Goal: Information Seeking & Learning: Learn about a topic

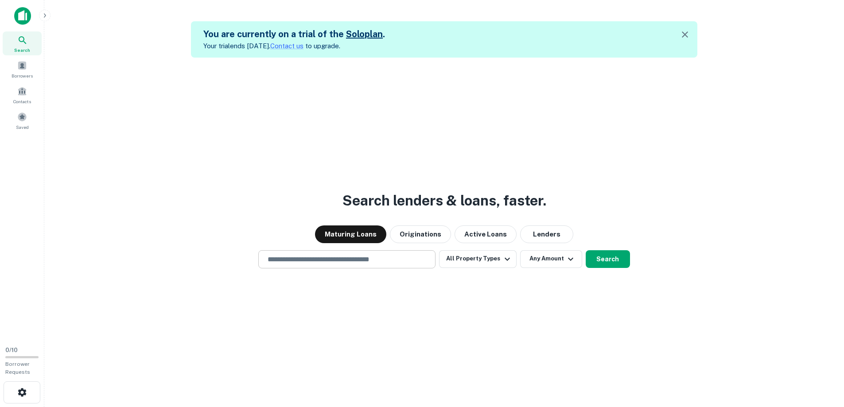
click at [344, 261] on div "​" at bounding box center [346, 259] width 177 height 18
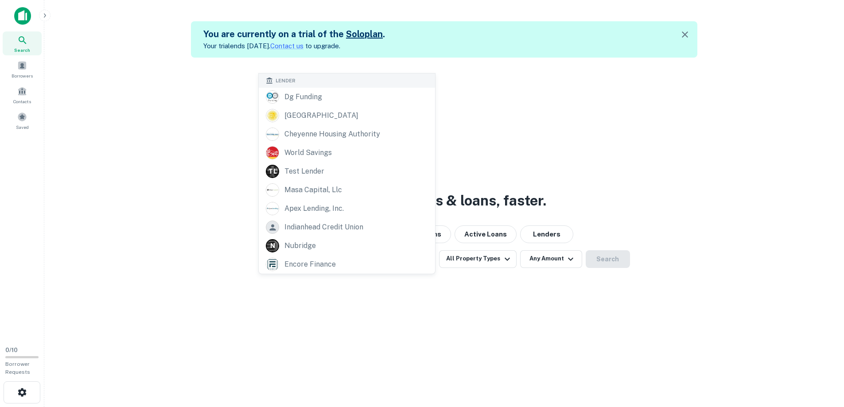
click at [344, 284] on div "Search lenders & loans, faster. Maturing Loans Originations Active Loans Lender…" at bounding box center [444, 261] width 786 height 407
click at [348, 261] on div "​ Lender dg funding monroe county cheyenne housing authority world savings T L …" at bounding box center [346, 259] width 177 height 18
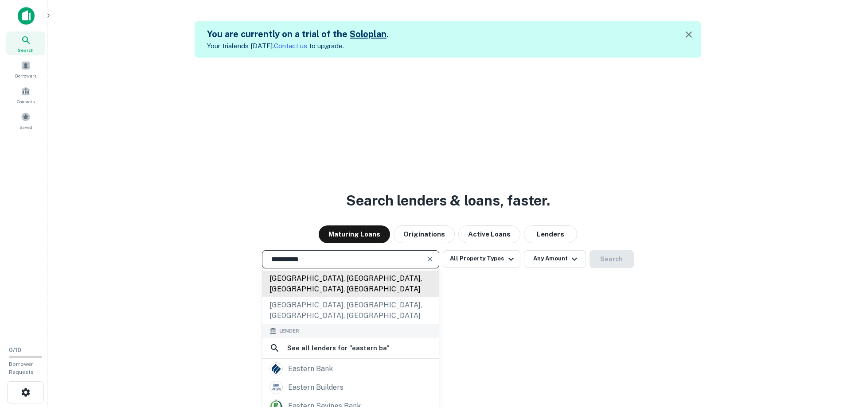
scroll to position [109, 0]
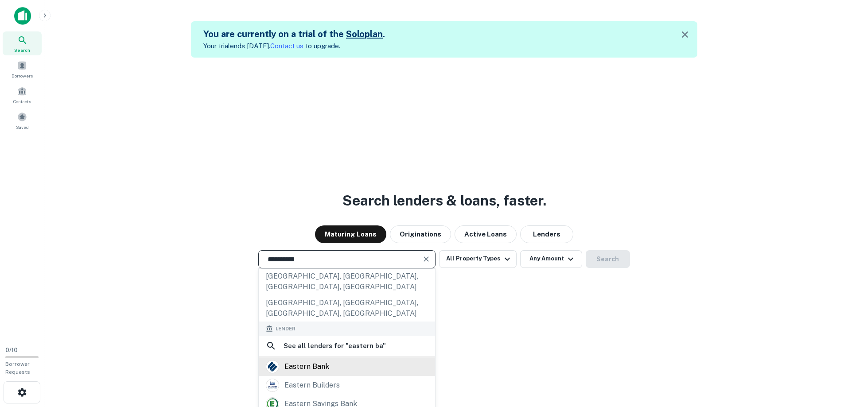
type input "**********"
click at [316, 312] on div "**********" at bounding box center [444, 261] width 786 height 407
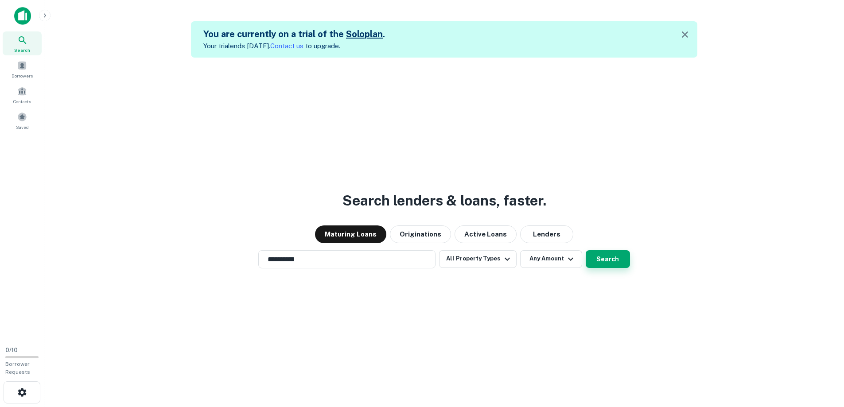
click at [605, 259] on button "Search" at bounding box center [608, 259] width 44 height 18
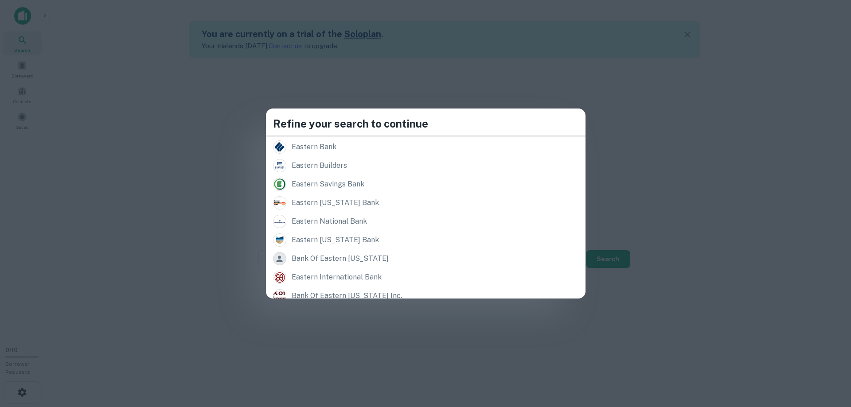
scroll to position [113, 0]
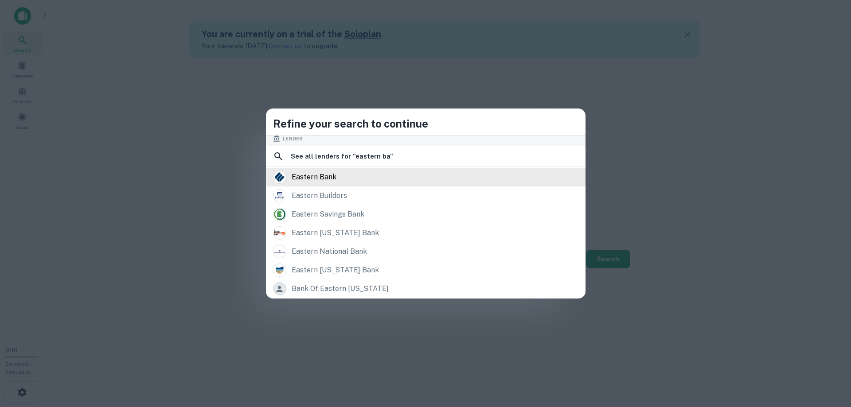
click at [336, 178] on div "eastern bank" at bounding box center [314, 177] width 45 height 13
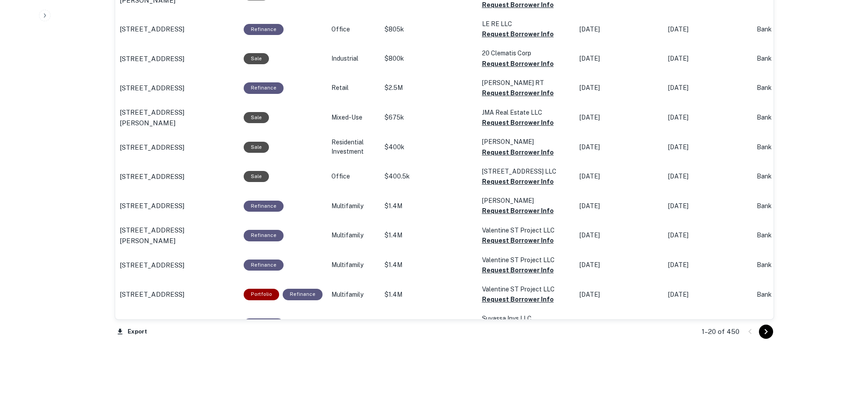
scroll to position [874, 0]
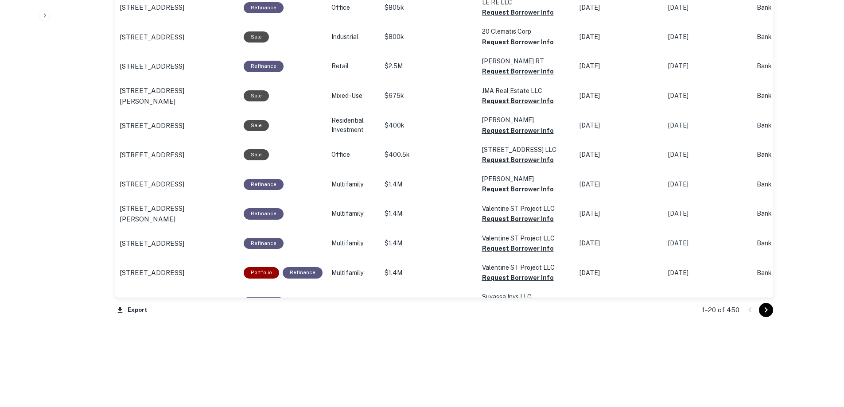
click at [767, 309] on icon "Go to next page" at bounding box center [766, 310] width 11 height 11
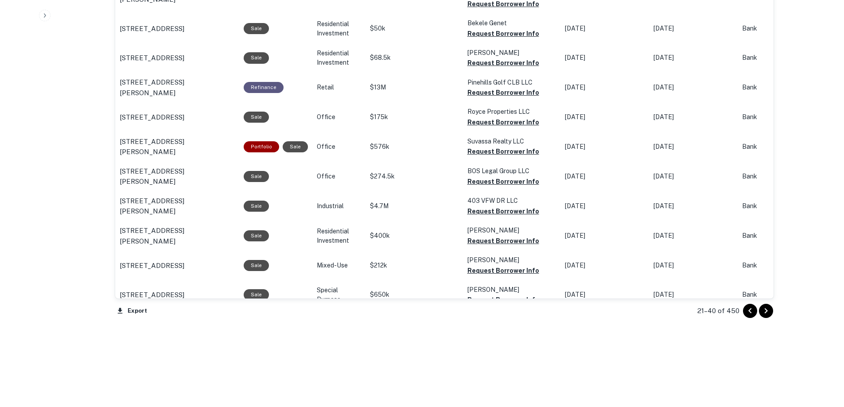
click at [767, 309] on icon "Go to next page" at bounding box center [766, 311] width 11 height 11
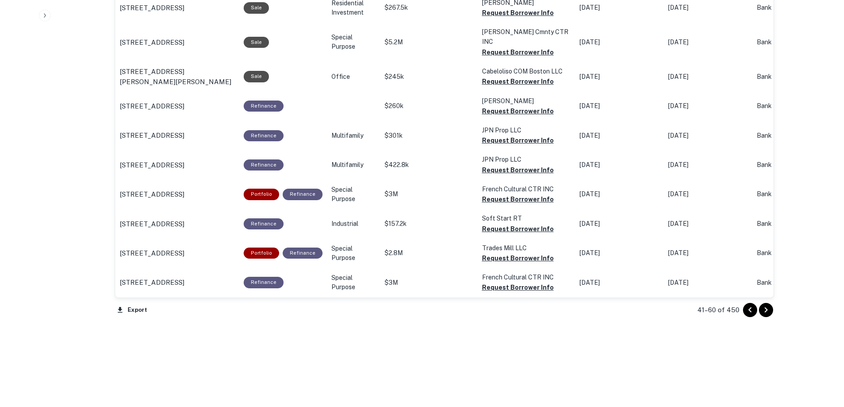
click at [767, 309] on icon "Go to next page" at bounding box center [766, 310] width 11 height 11
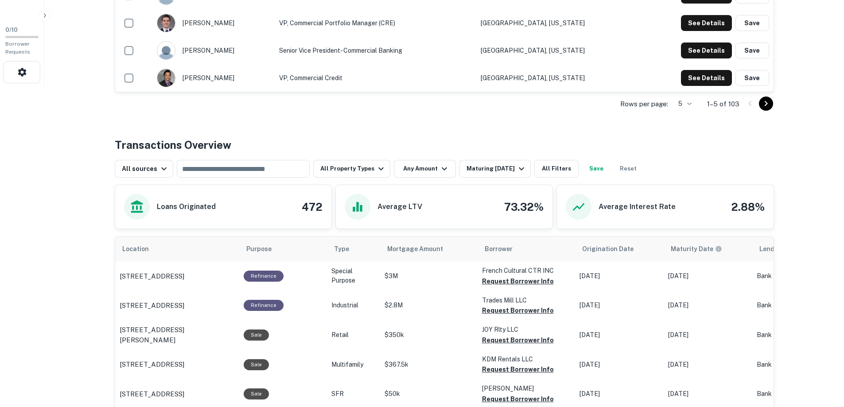
scroll to position [342, 0]
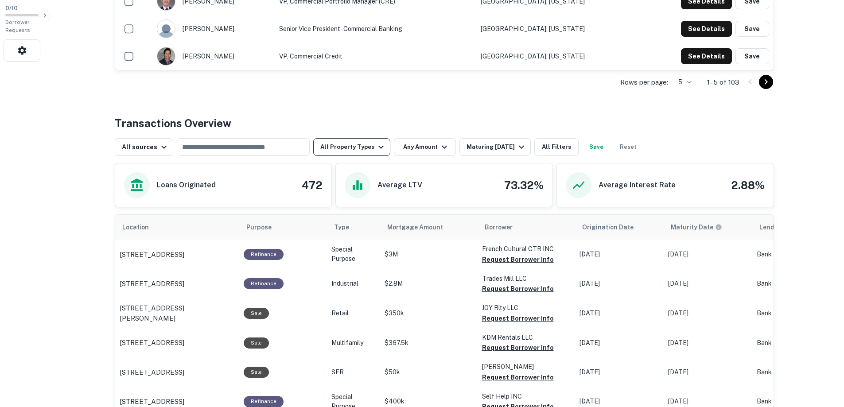
click at [377, 146] on icon "button" at bounding box center [381, 147] width 11 height 11
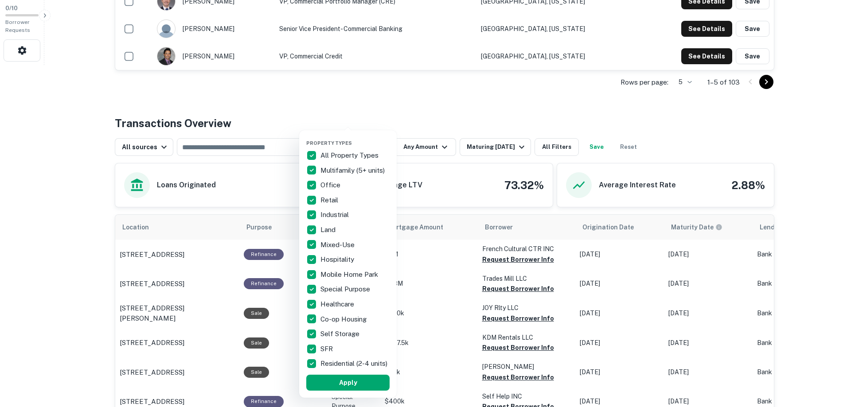
click at [327, 158] on p "All Property Types" at bounding box center [350, 155] width 60 height 11
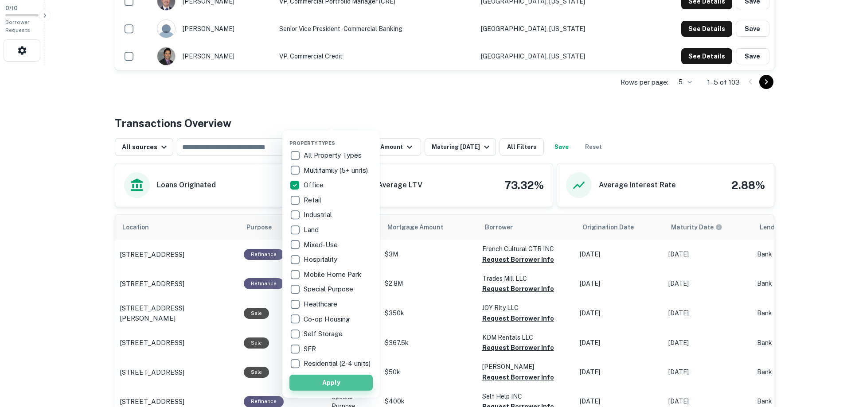
click at [333, 388] on button "Apply" at bounding box center [330, 383] width 83 height 16
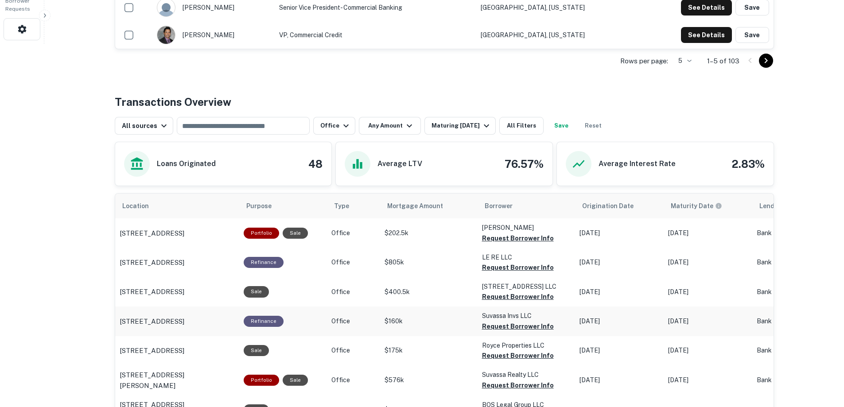
scroll to position [342, 0]
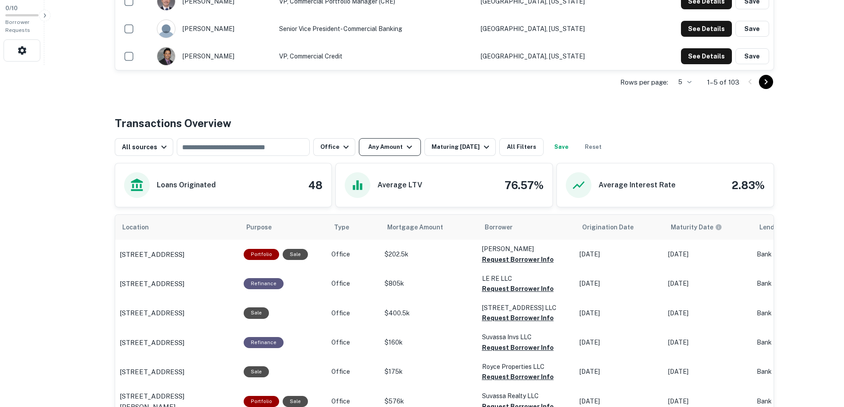
click at [407, 148] on icon "button" at bounding box center [409, 147] width 5 height 3
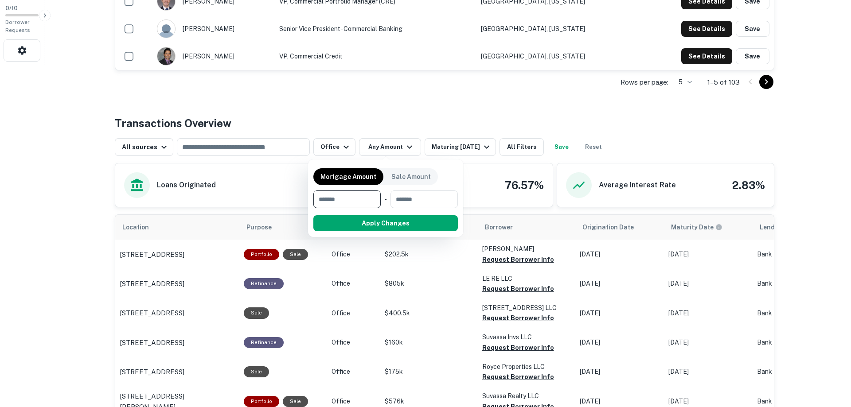
click at [355, 196] on input "number" at bounding box center [343, 200] width 61 height 18
type input "*******"
click at [401, 224] on button "Apply Changes" at bounding box center [401, 223] width 113 height 16
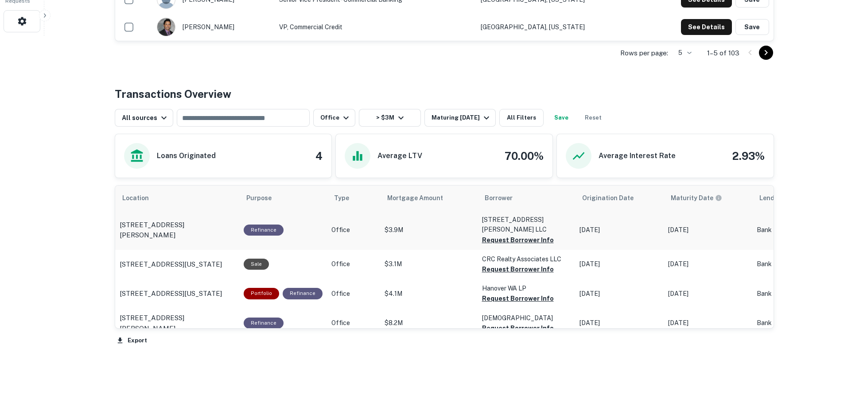
scroll to position [397, 0]
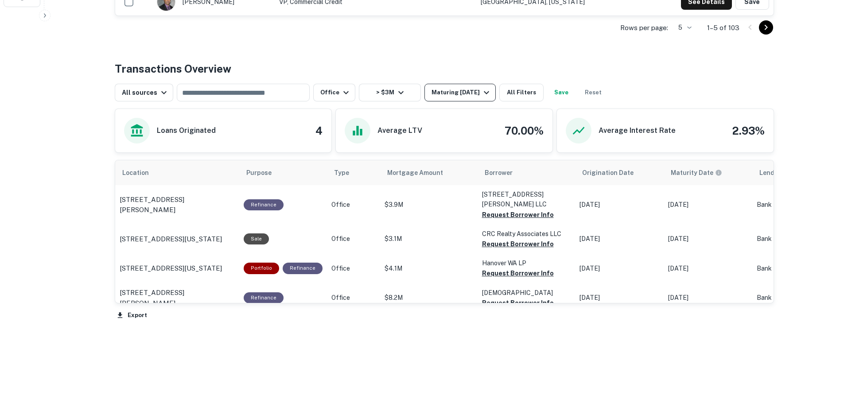
click at [483, 92] on icon "button" at bounding box center [486, 92] width 11 height 11
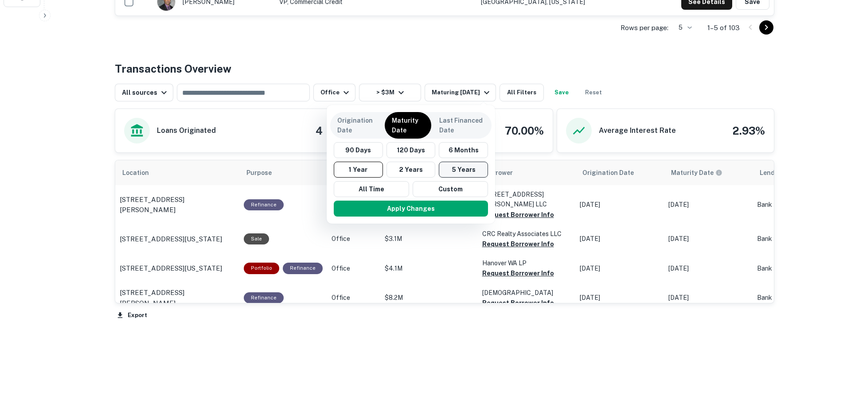
click at [462, 169] on button "5 Years" at bounding box center [463, 170] width 49 height 16
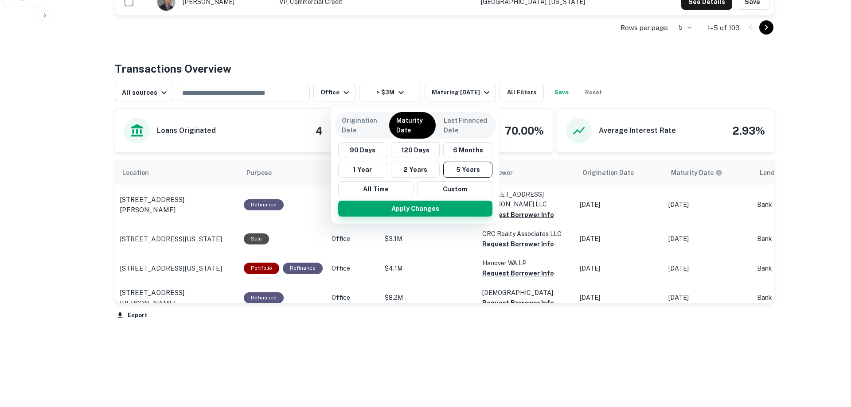
click at [414, 206] on button "Apply Changes" at bounding box center [415, 209] width 154 height 16
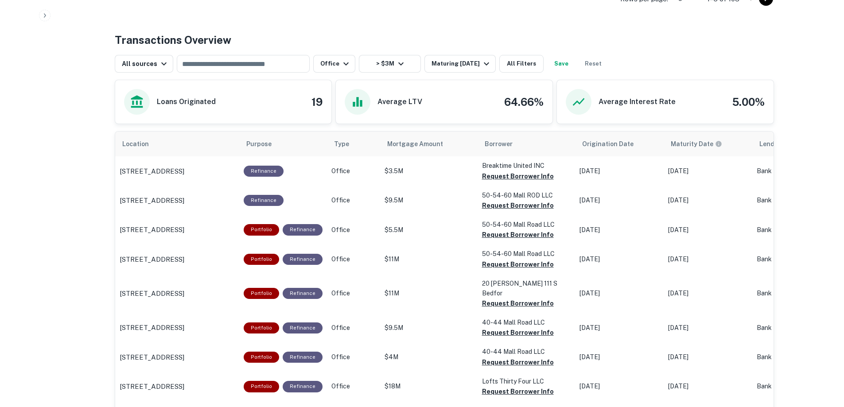
scroll to position [396, 0]
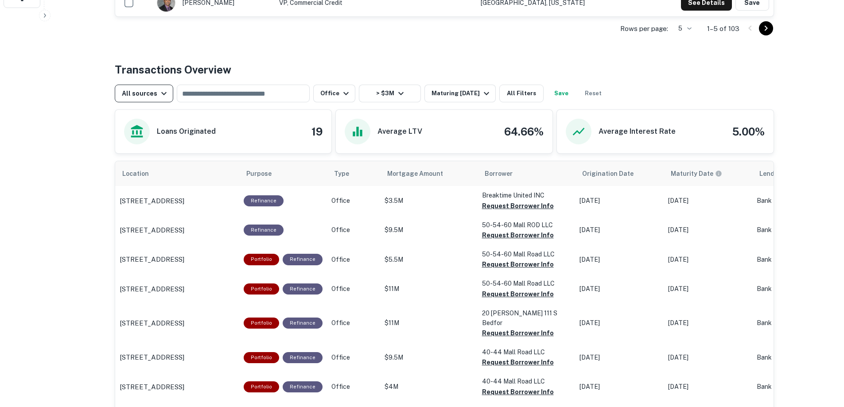
click at [162, 94] on icon "button" at bounding box center [163, 93] width 5 height 3
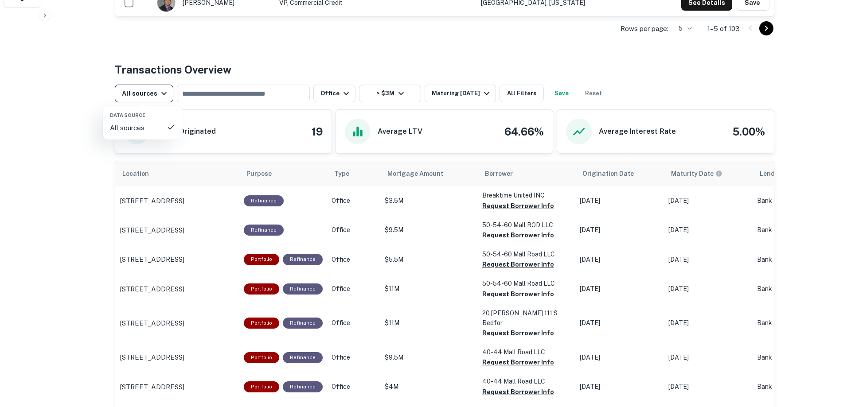
click at [162, 94] on div at bounding box center [425, 203] width 851 height 407
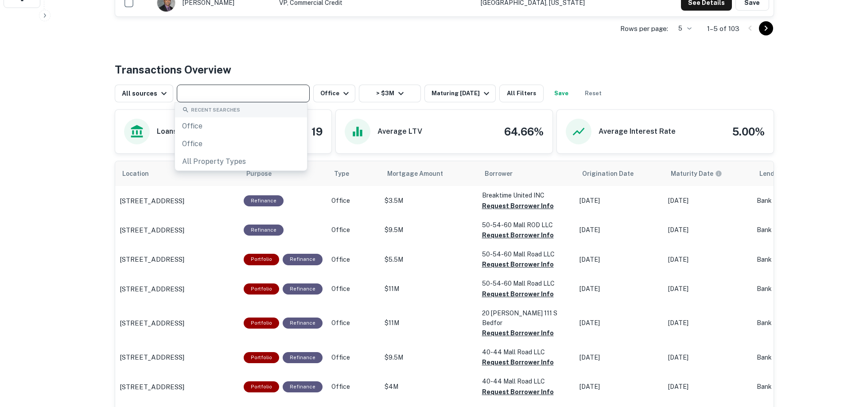
click at [230, 95] on input "text" at bounding box center [242, 93] width 126 height 12
type input "*****"
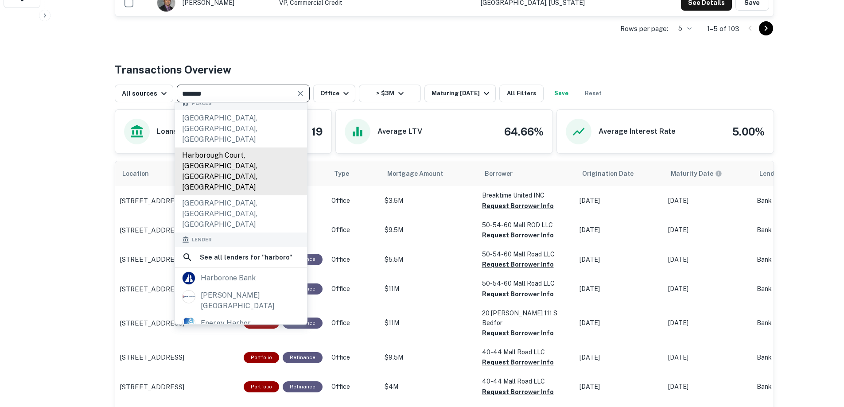
scroll to position [177, 0]
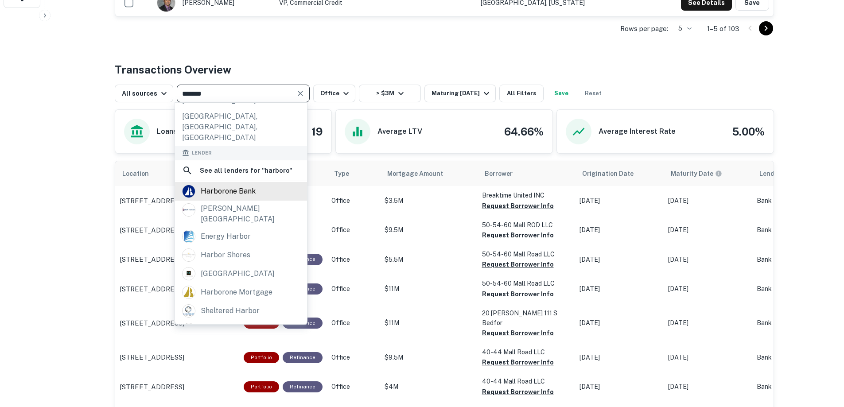
type input "*******"
click at [231, 185] on div "harborone bank" at bounding box center [228, 191] width 55 height 13
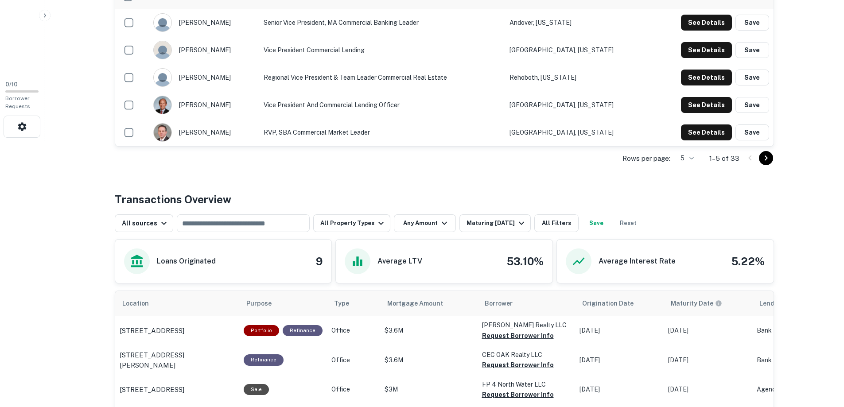
scroll to position [354, 0]
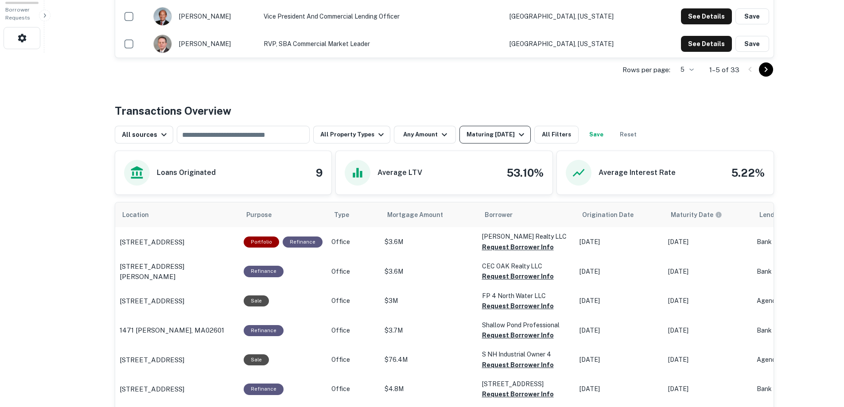
click at [504, 132] on div "Maturing [DATE]" at bounding box center [497, 134] width 60 height 11
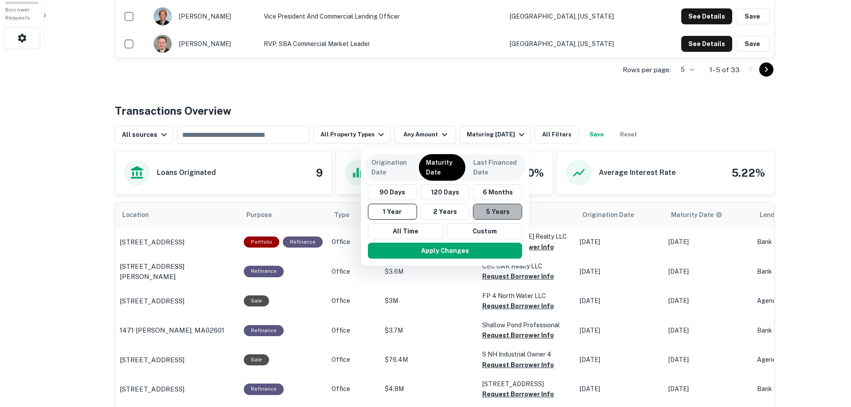
click at [487, 207] on button "5 Years" at bounding box center [497, 212] width 49 height 16
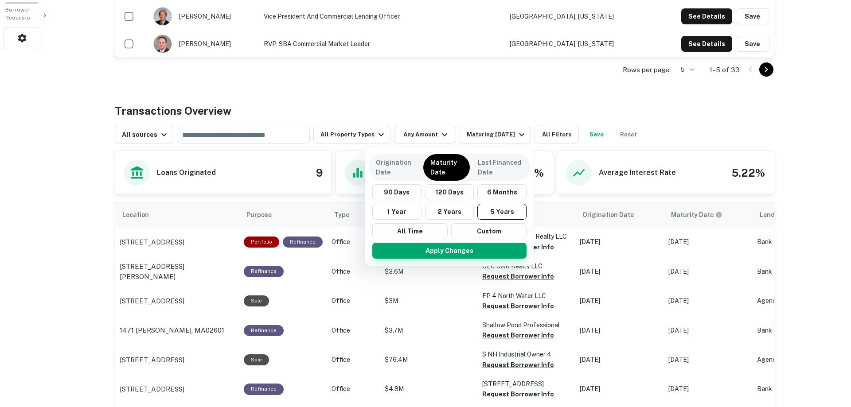
click at [440, 250] on button "Apply Changes" at bounding box center [449, 251] width 154 height 16
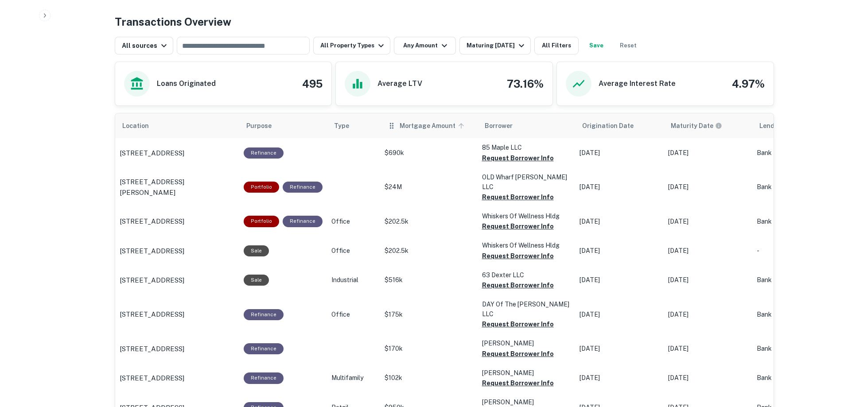
scroll to position [354, 0]
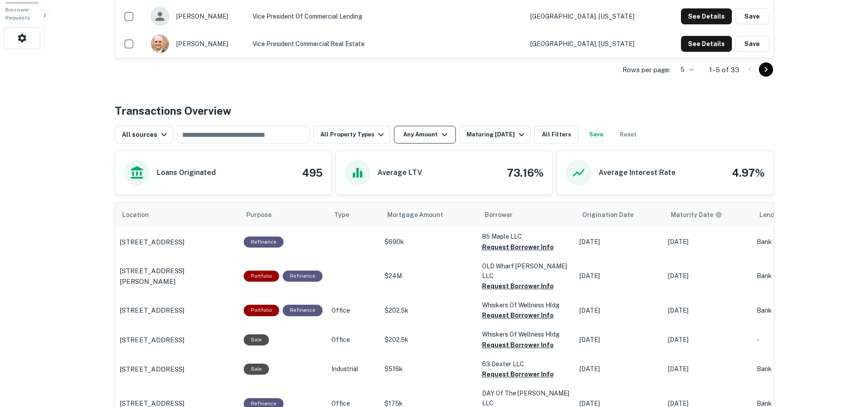
click at [427, 133] on button "Any Amount" at bounding box center [425, 135] width 62 height 18
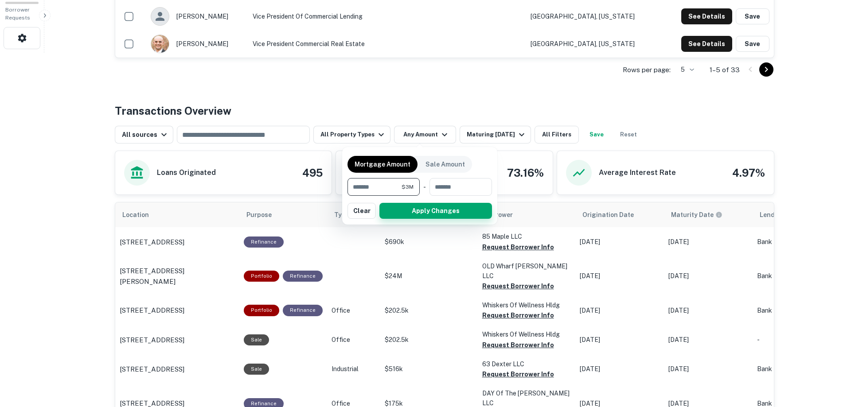
type input "*******"
click at [438, 208] on button "Apply Changes" at bounding box center [435, 211] width 113 height 16
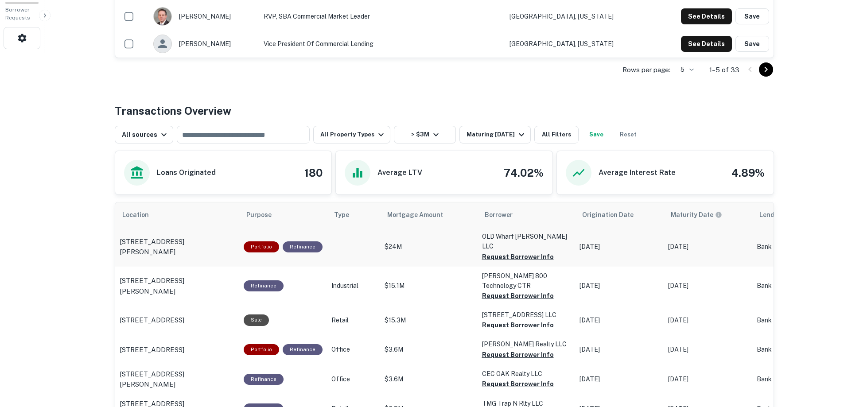
scroll to position [443, 0]
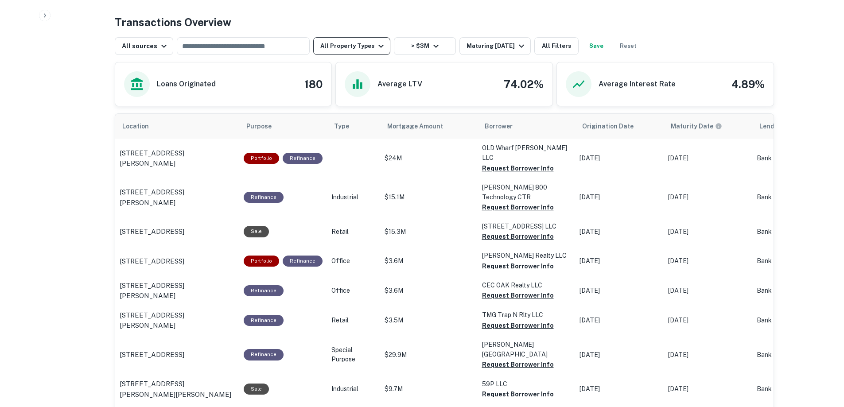
click at [378, 46] on icon "button" at bounding box center [380, 46] width 5 height 3
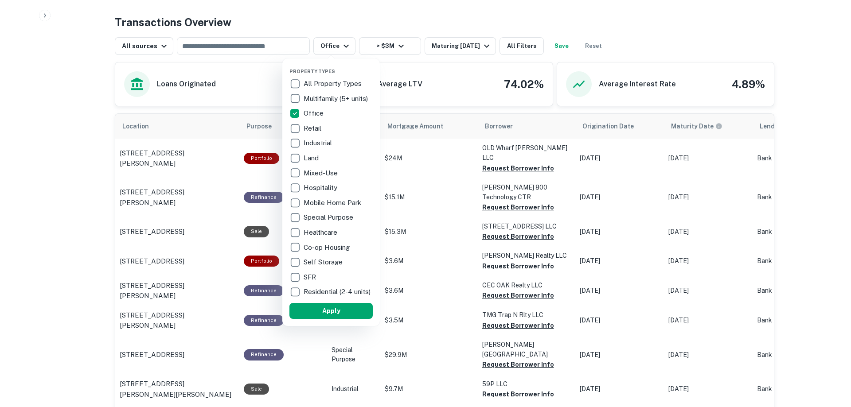
drag, startPoint x: 331, startPoint y: 314, endPoint x: 445, endPoint y: 287, distance: 117.0
click at [331, 314] on button "Apply" at bounding box center [330, 311] width 83 height 16
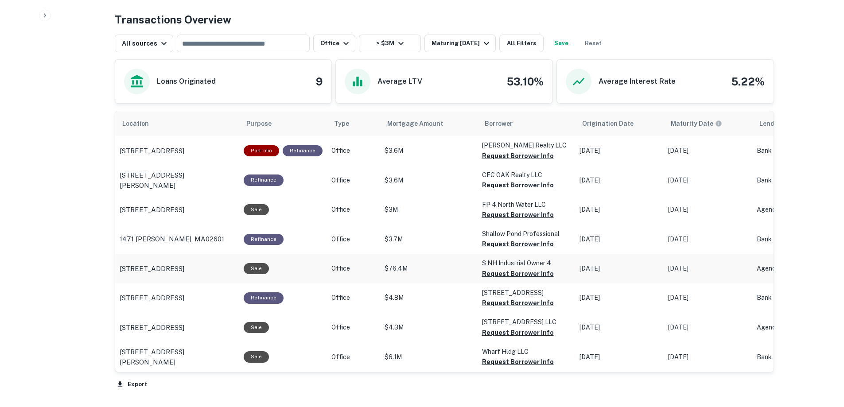
scroll to position [426, 0]
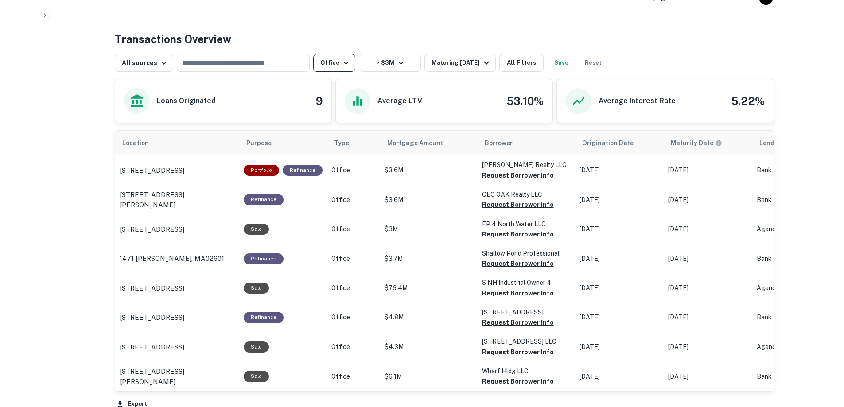
click at [343, 63] on icon "button" at bounding box center [345, 63] width 5 height 3
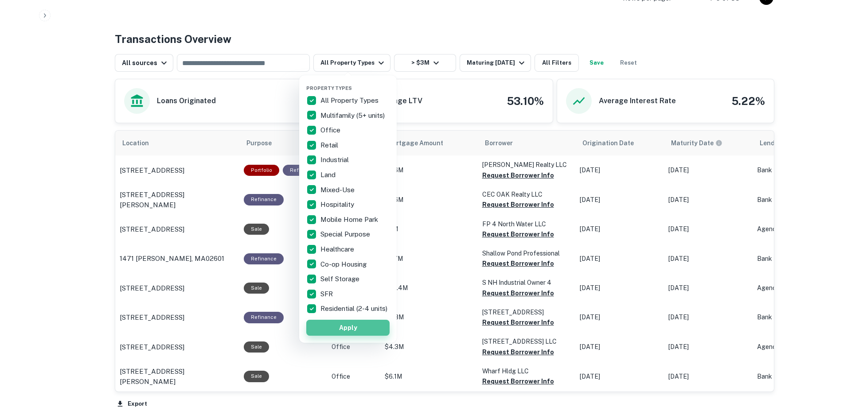
click at [347, 331] on button "Apply" at bounding box center [347, 328] width 83 height 16
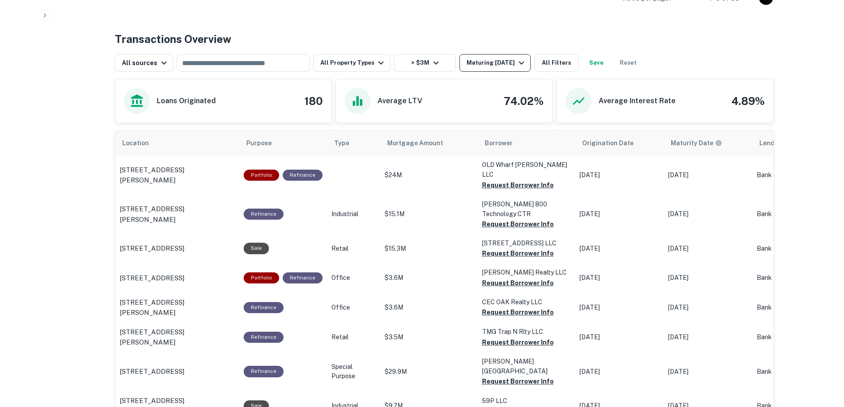
click at [526, 61] on icon "button" at bounding box center [521, 63] width 11 height 11
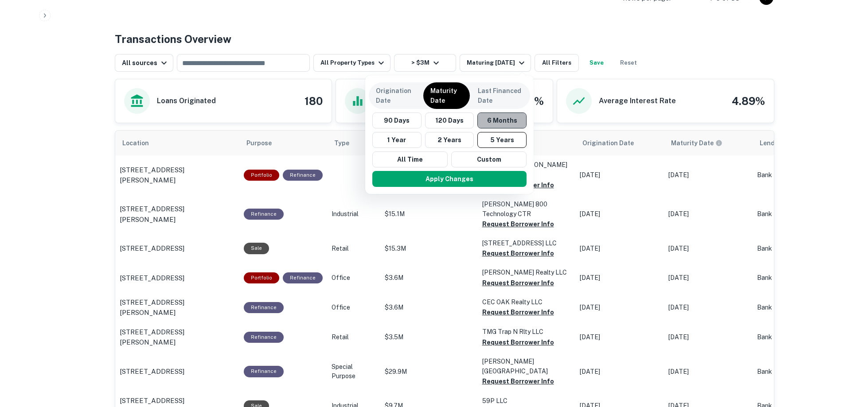
click at [499, 118] on button "6 Months" at bounding box center [501, 121] width 49 height 16
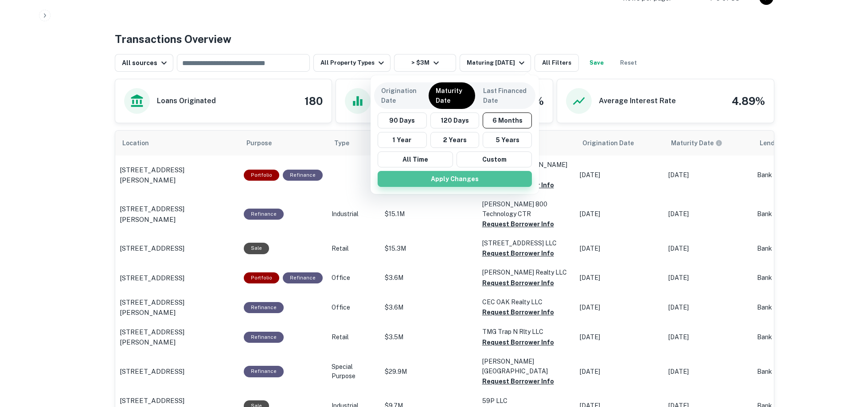
click at [452, 179] on button "Apply Changes" at bounding box center [455, 179] width 154 height 16
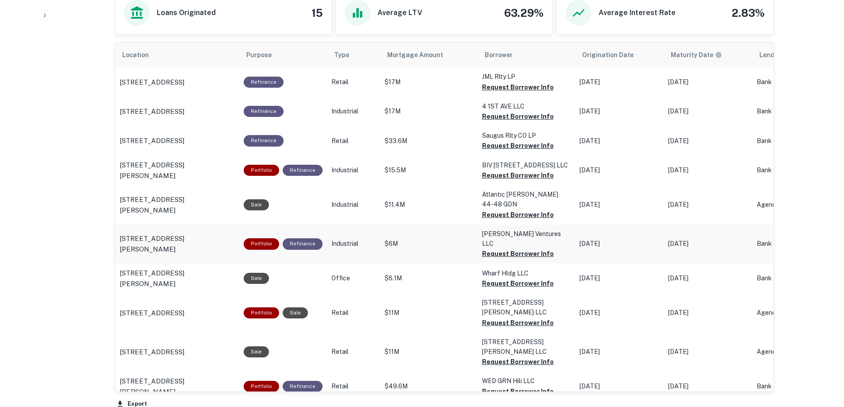
scroll to position [603, 0]
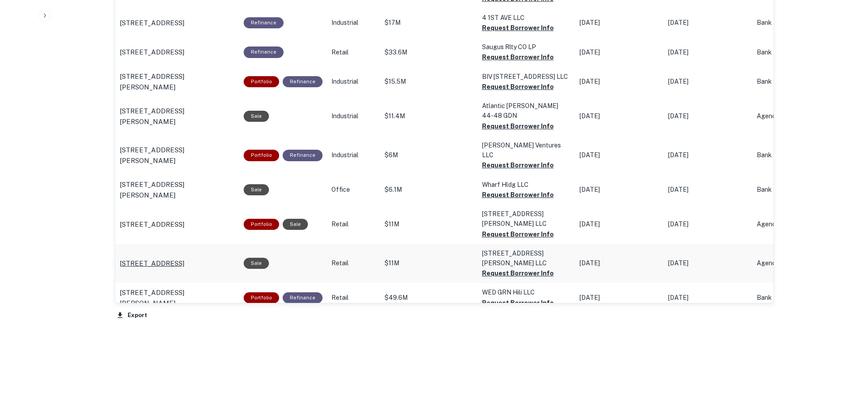
click at [145, 258] on p "[STREET_ADDRESS]" at bounding box center [152, 263] width 65 height 11
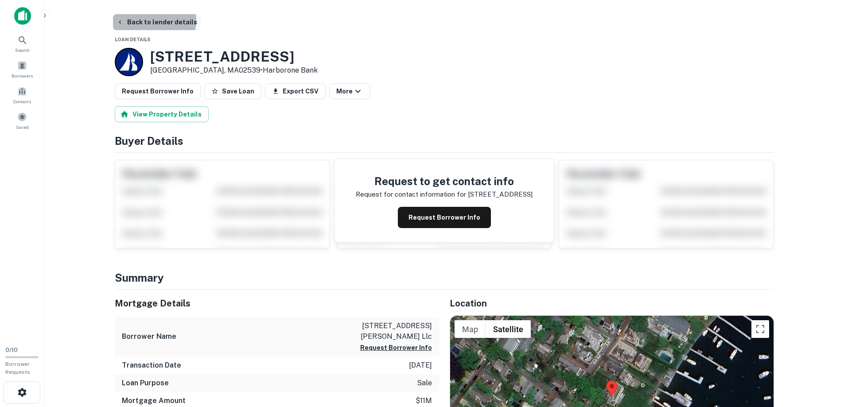
click at [148, 20] on button "Back to lender details" at bounding box center [157, 22] width 88 height 16
